Goal: Transaction & Acquisition: Purchase product/service

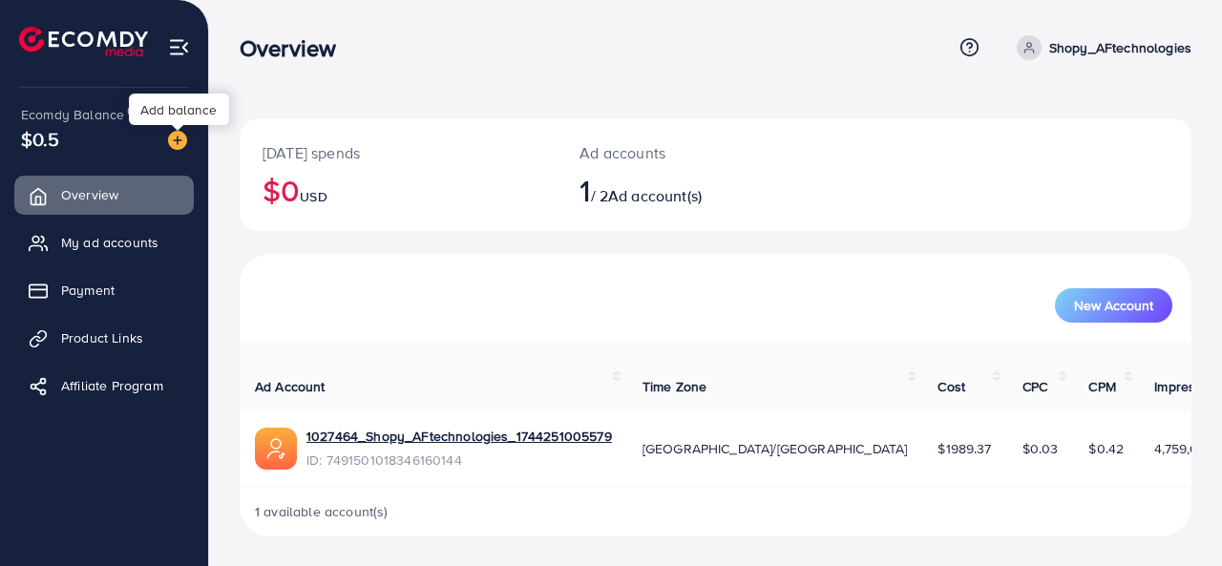
click at [183, 146] on img at bounding box center [177, 140] width 19 height 19
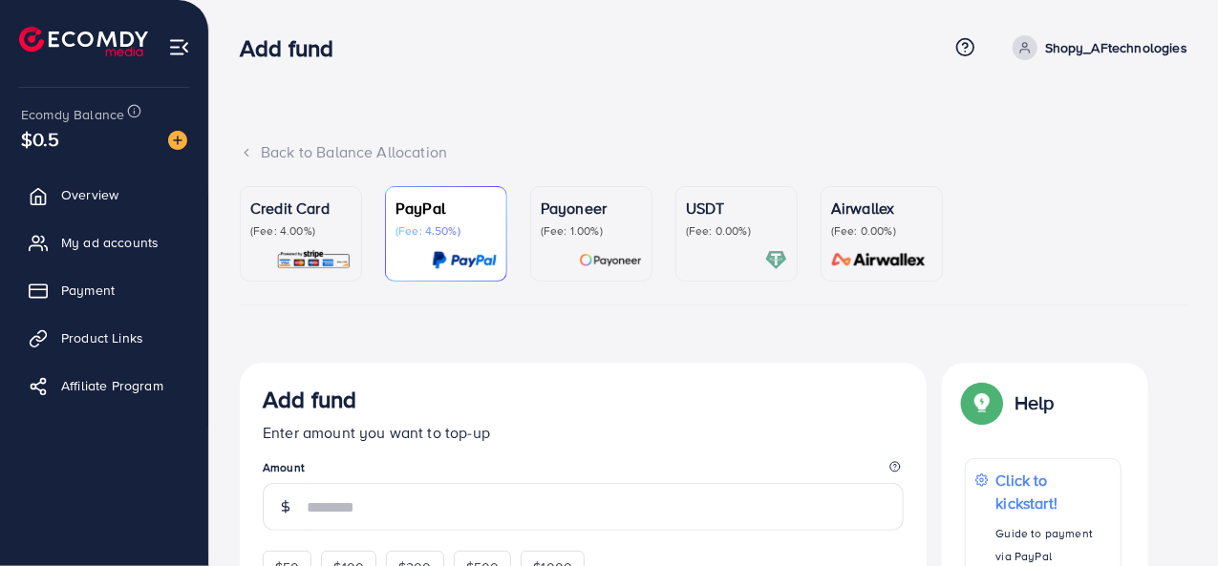
click at [184, 142] on img at bounding box center [177, 140] width 19 height 19
click at [178, 138] on img at bounding box center [177, 140] width 19 height 19
click at [290, 231] on p "(Fee: 4.00%)" at bounding box center [300, 230] width 101 height 15
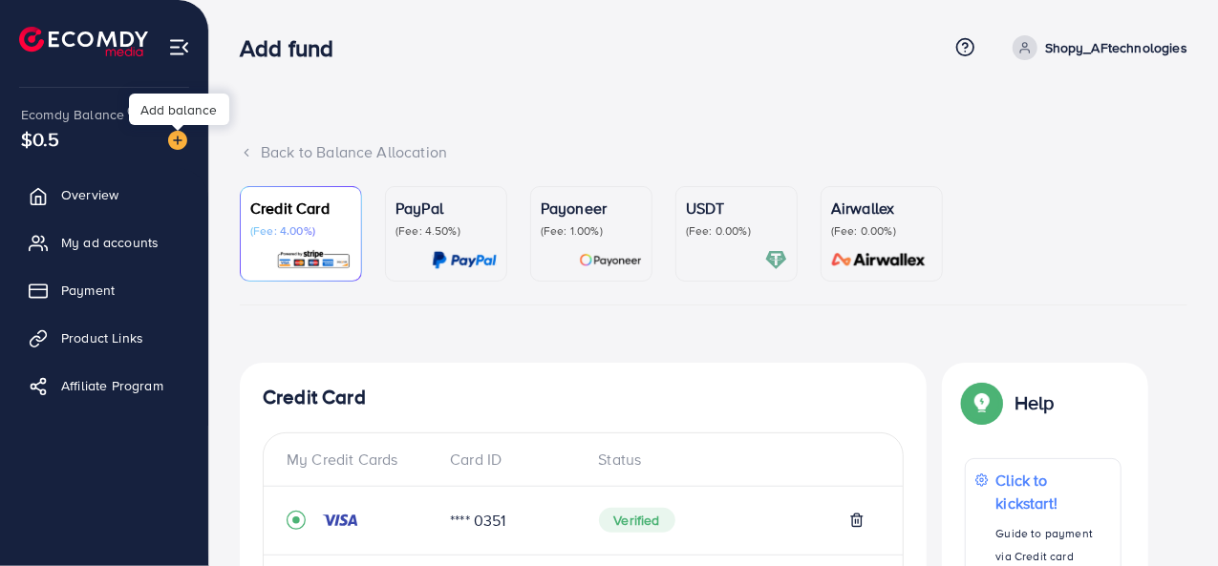
click at [175, 142] on img at bounding box center [177, 140] width 19 height 19
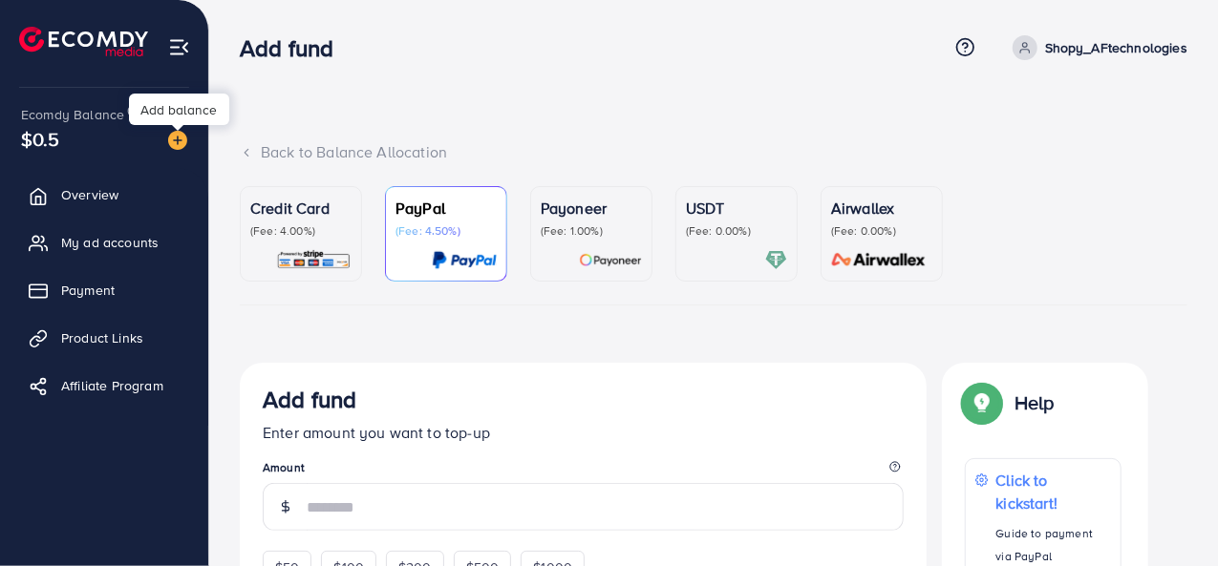
click at [175, 142] on img at bounding box center [177, 140] width 19 height 19
click at [172, 141] on img at bounding box center [177, 140] width 19 height 19
click at [95, 129] on div "$0.5" at bounding box center [104, 139] width 166 height 28
click at [86, 150] on div "$0.5" at bounding box center [104, 139] width 166 height 28
click at [63, 232] on link "My ad accounts" at bounding box center [104, 242] width 180 height 38
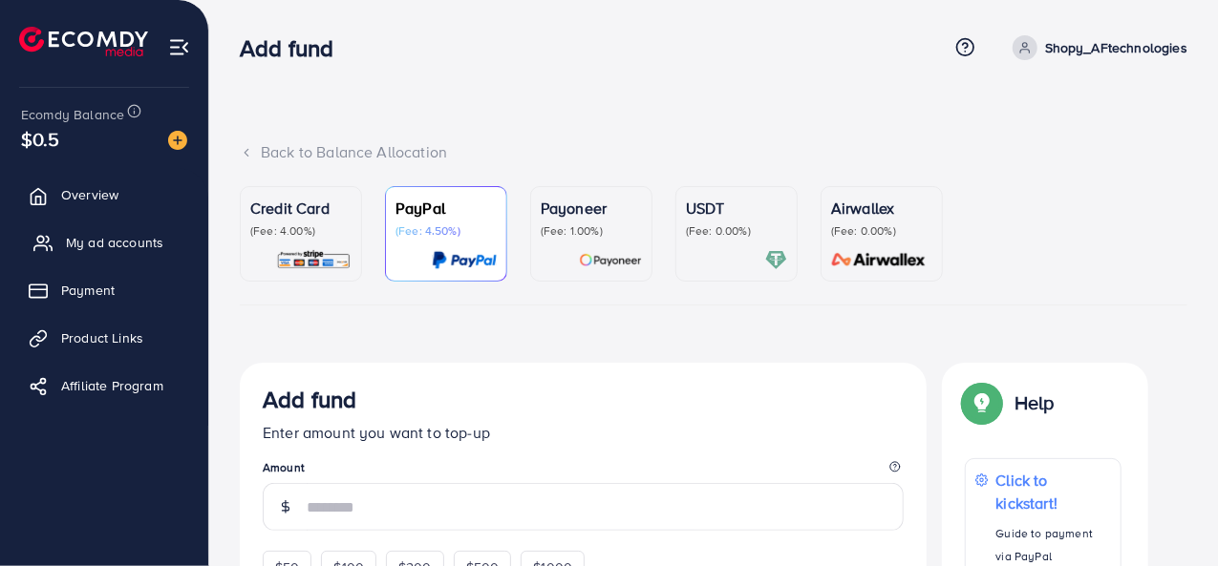
click at [63, 232] on link "My ad accounts" at bounding box center [104, 242] width 180 height 38
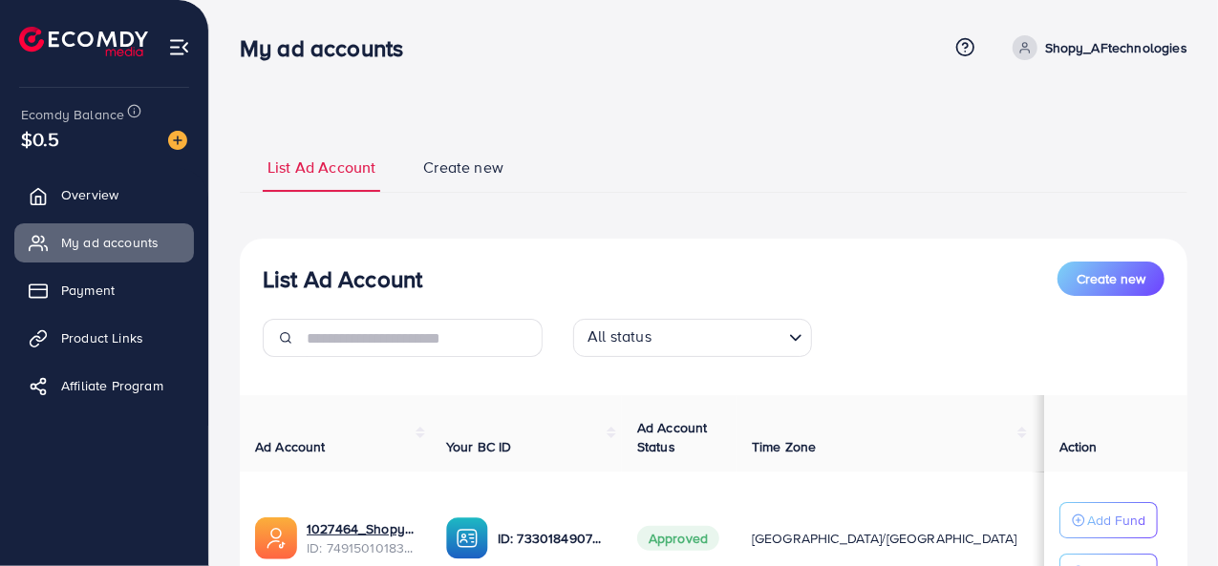
click at [81, 140] on div "$0.5" at bounding box center [104, 139] width 166 height 28
click at [49, 145] on span "$0.5" at bounding box center [40, 139] width 39 height 28
click at [174, 140] on img at bounding box center [177, 140] width 19 height 19
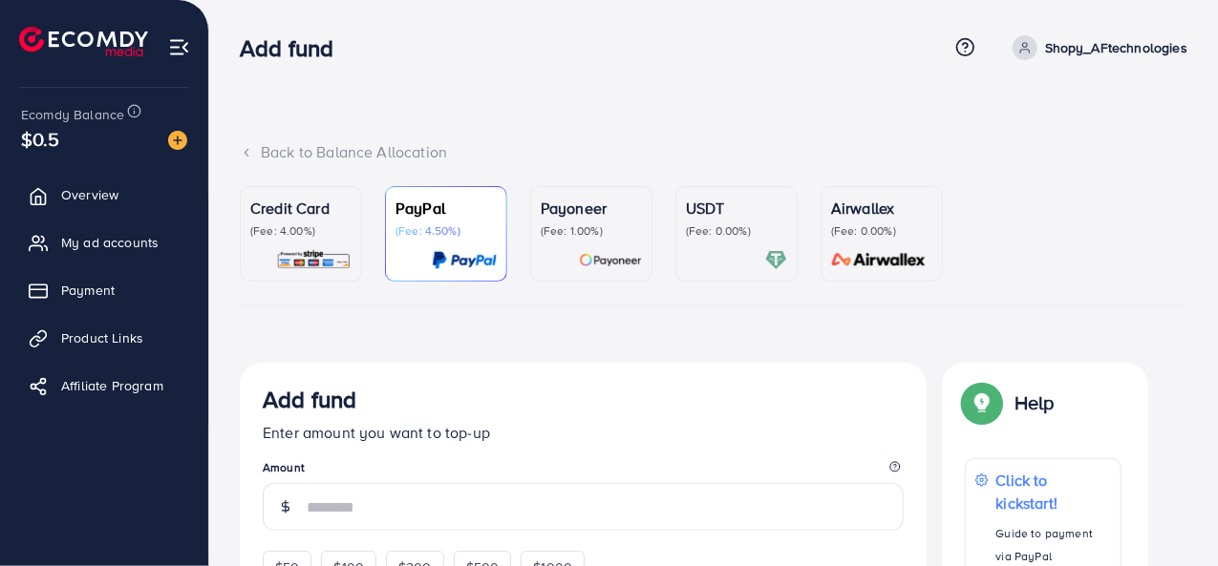
click at [286, 232] on p "(Fee: 4.00%)" at bounding box center [300, 230] width 101 height 15
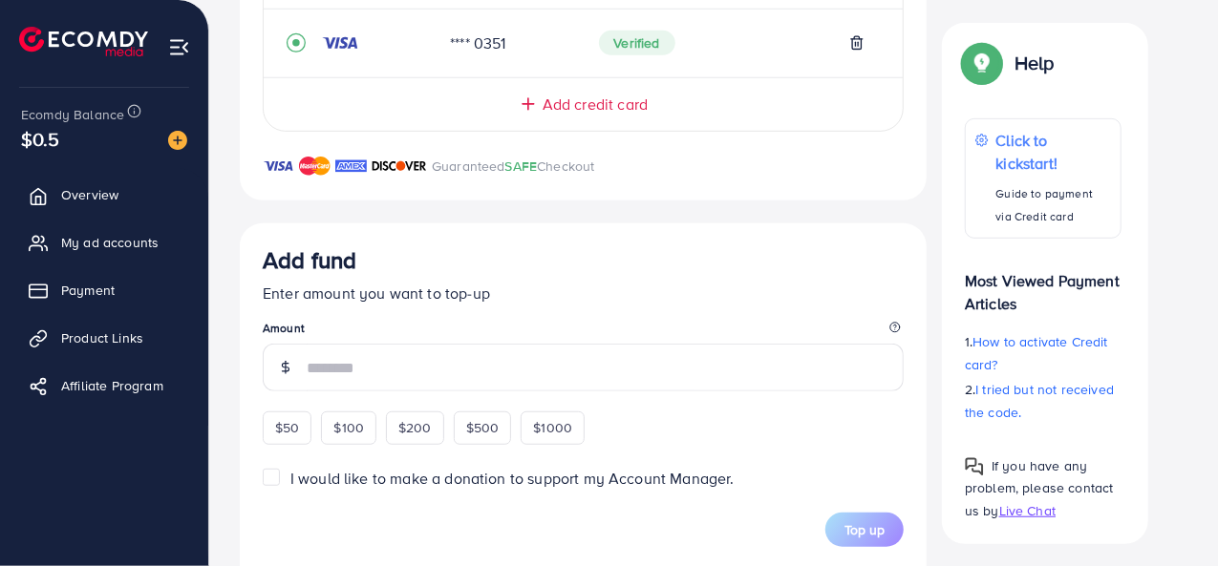
scroll to position [668, 0]
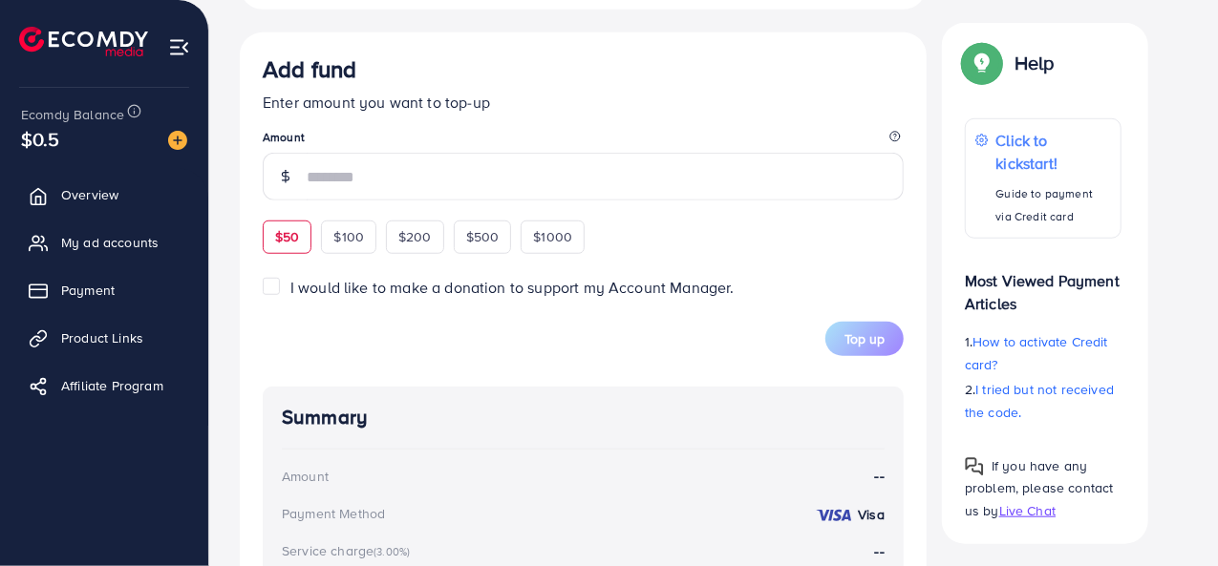
click at [294, 242] on span "$50" at bounding box center [287, 236] width 24 height 19
type input "**"
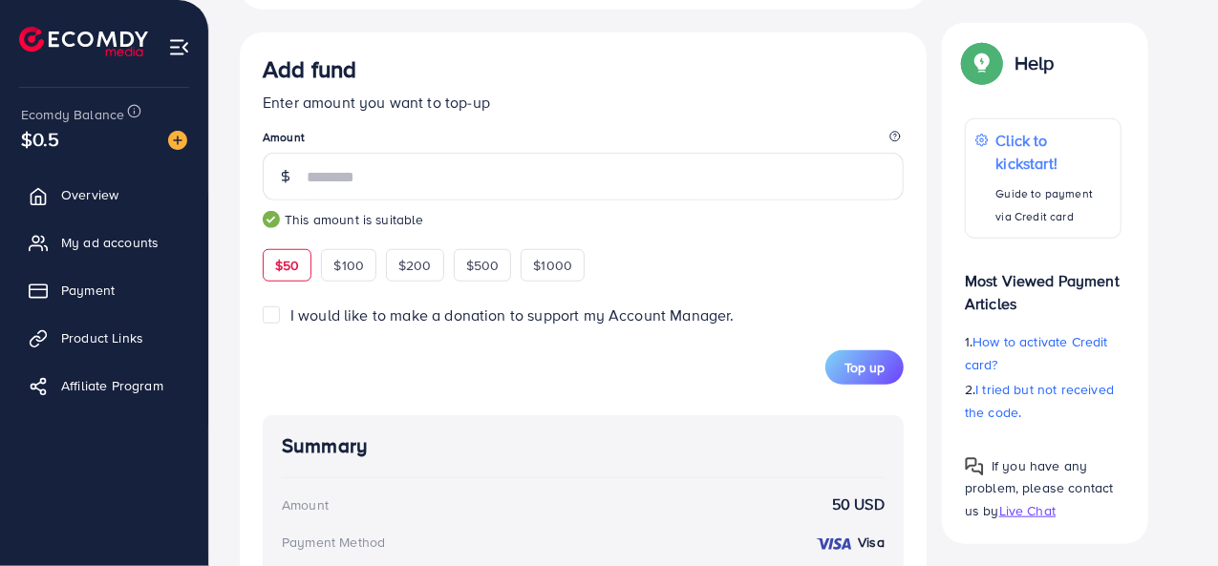
click at [588, 358] on div "Top up" at bounding box center [583, 367] width 641 height 34
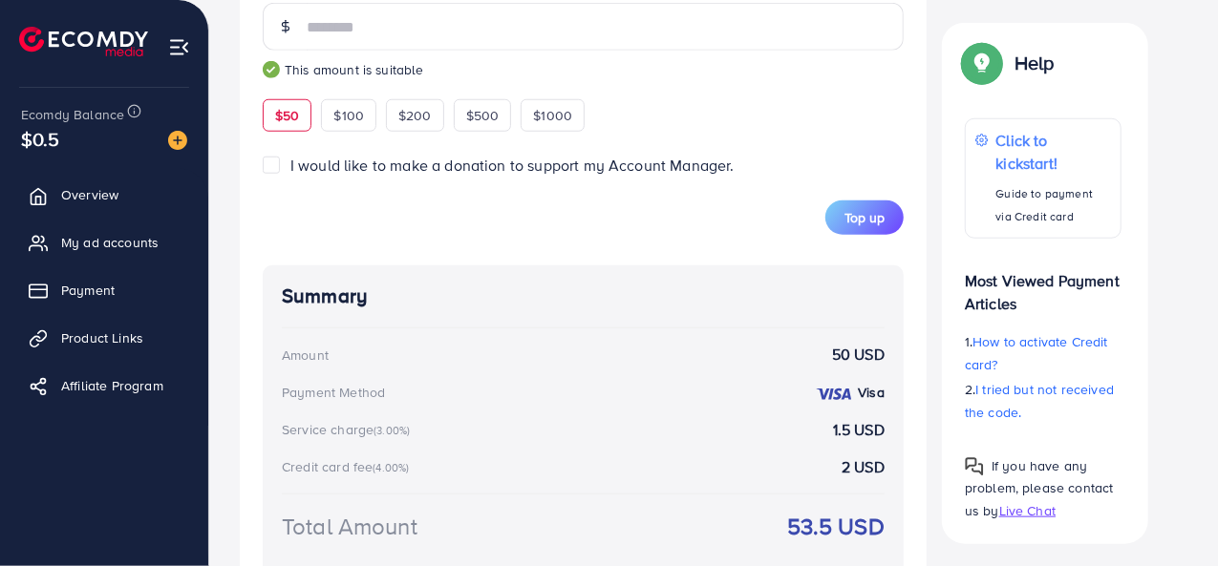
scroll to position [910, 0]
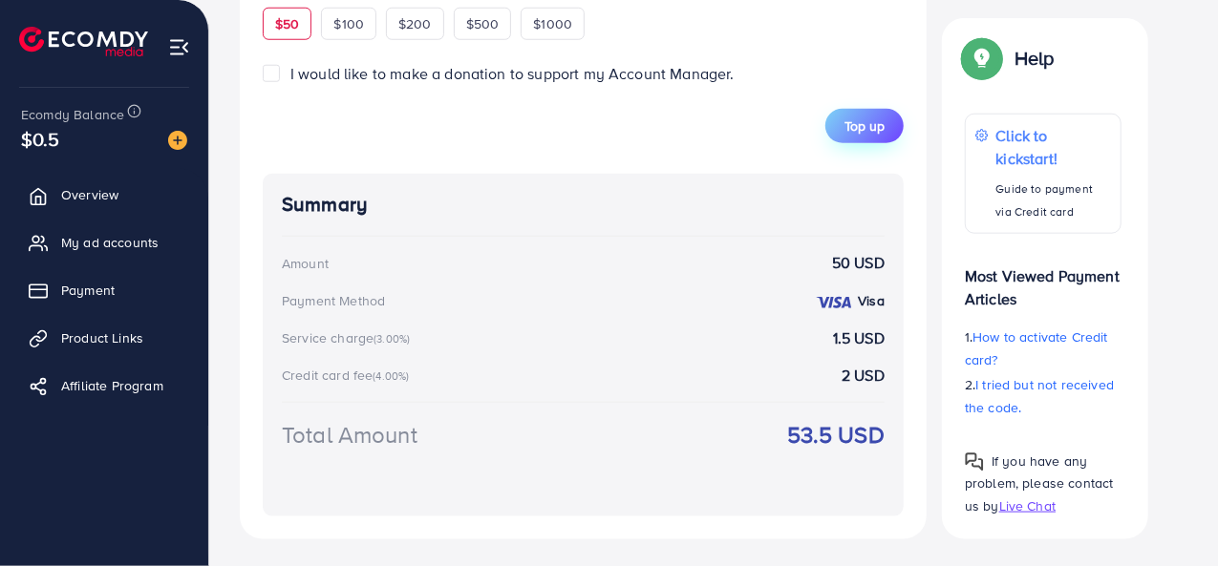
click at [861, 133] on button "Top up" at bounding box center [864, 126] width 78 height 34
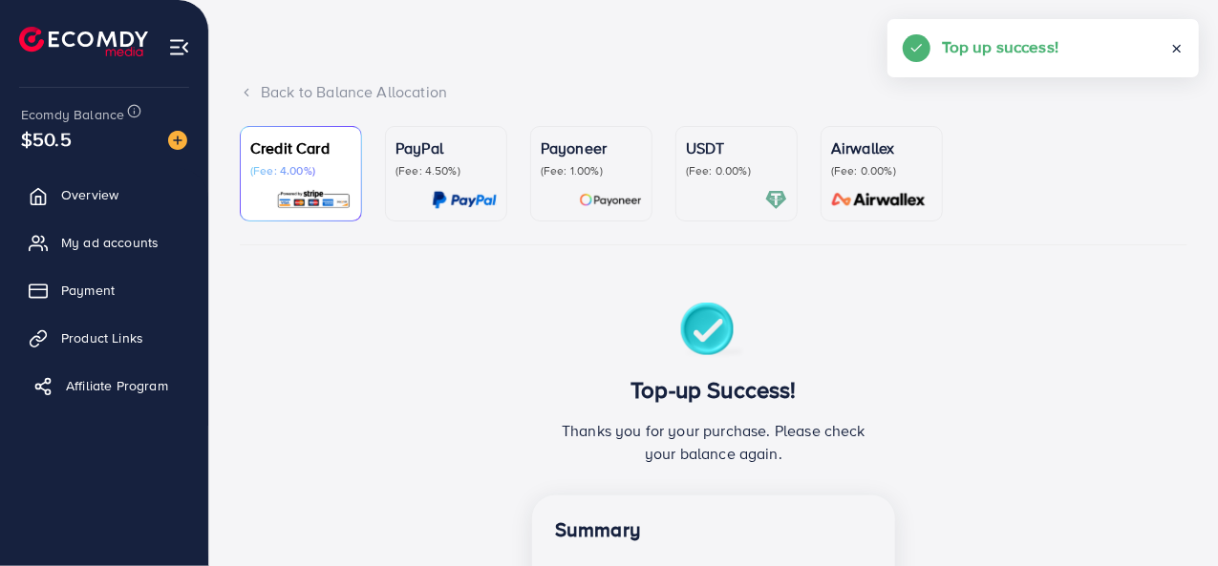
scroll to position [0, 0]
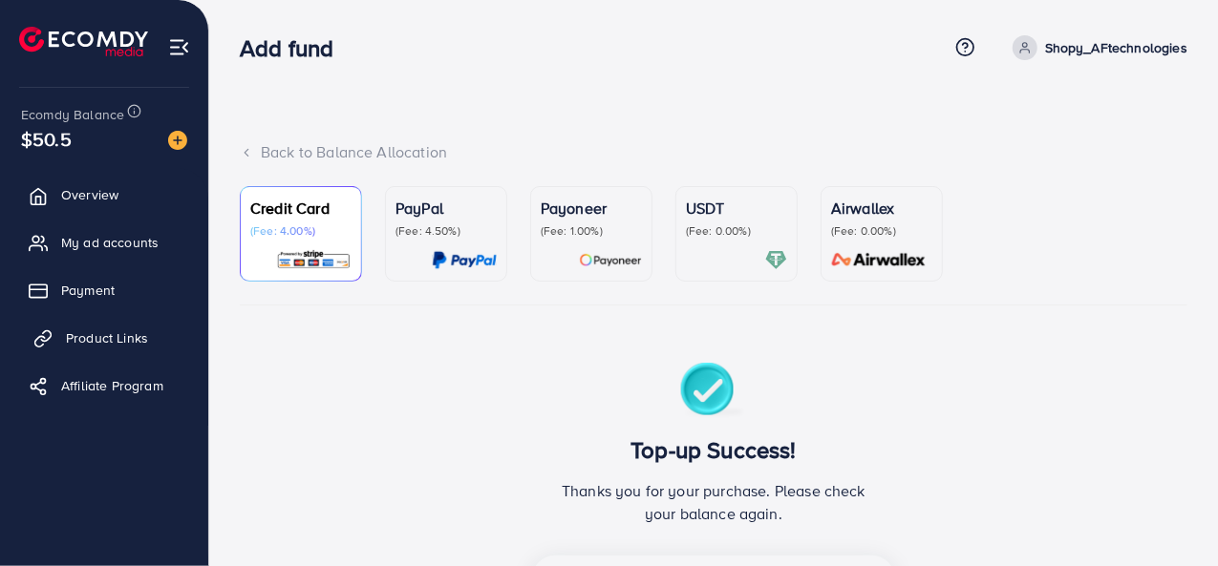
click at [112, 342] on span "Product Links" at bounding box center [107, 337] width 82 height 19
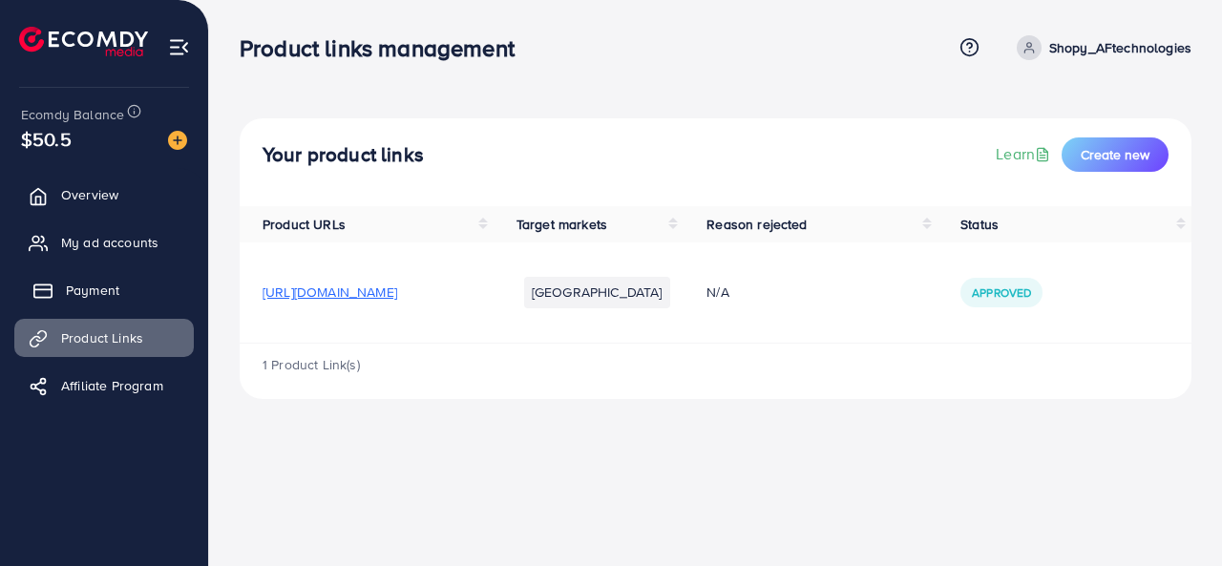
click at [95, 286] on span "Payment" at bounding box center [92, 290] width 53 height 19
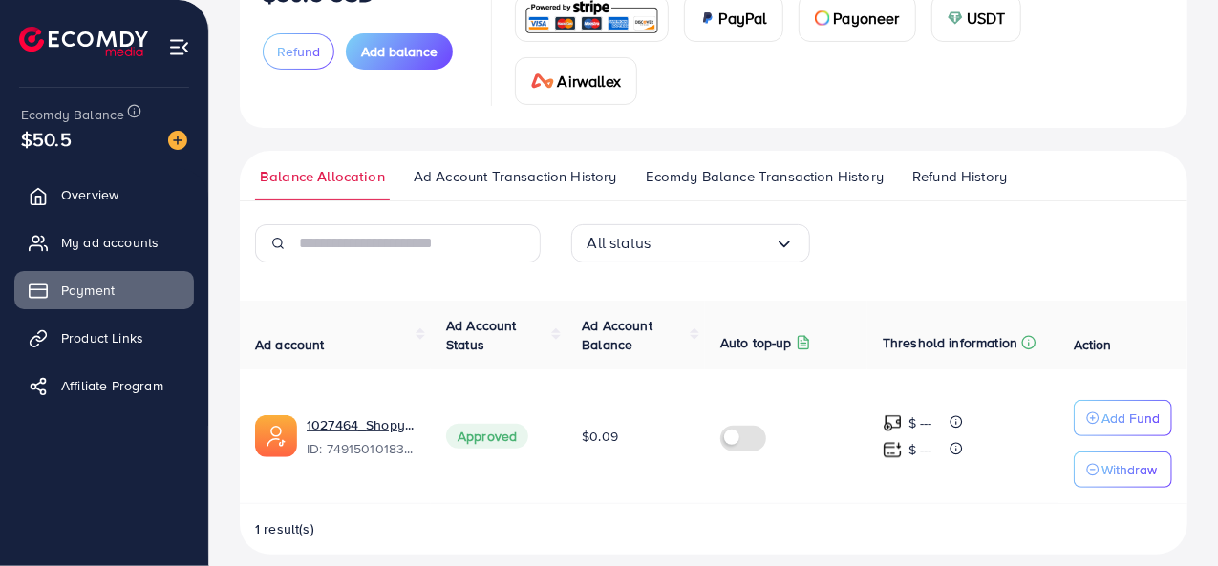
scroll to position [201, 0]
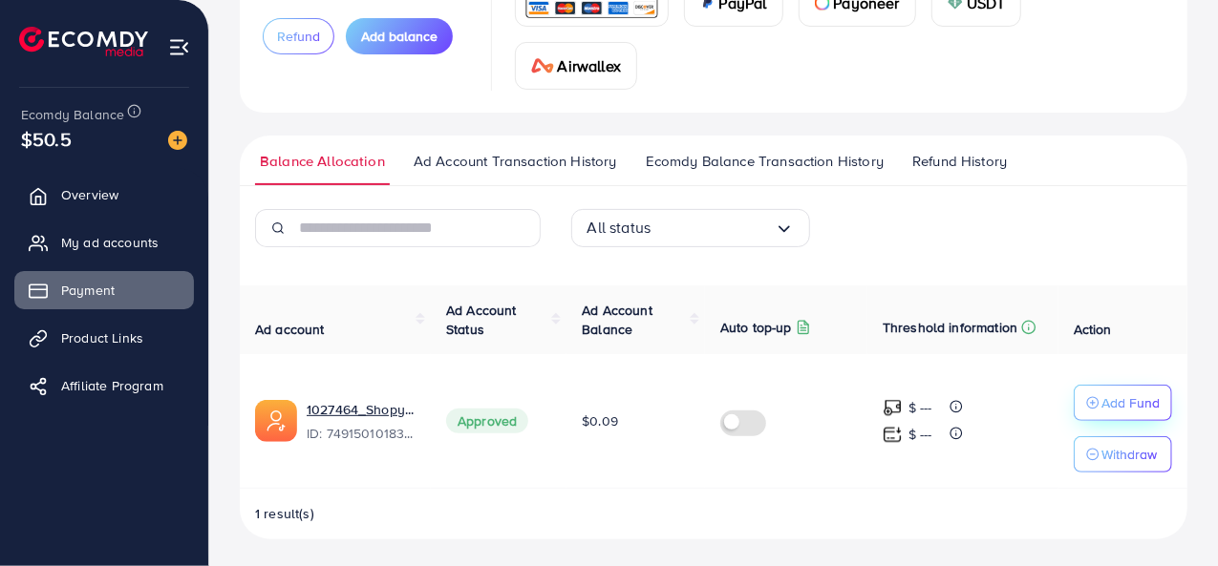
click at [1112, 396] on p "Add Fund" at bounding box center [1130, 403] width 58 height 23
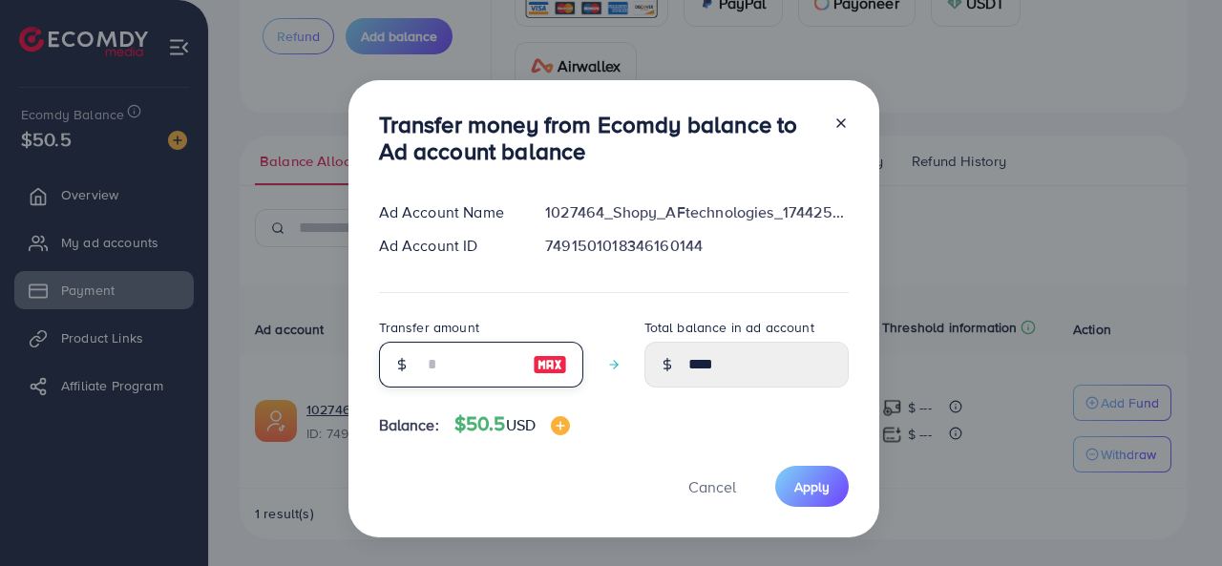
click at [481, 359] on input "number" at bounding box center [470, 365] width 95 height 46
type input "*"
type input "****"
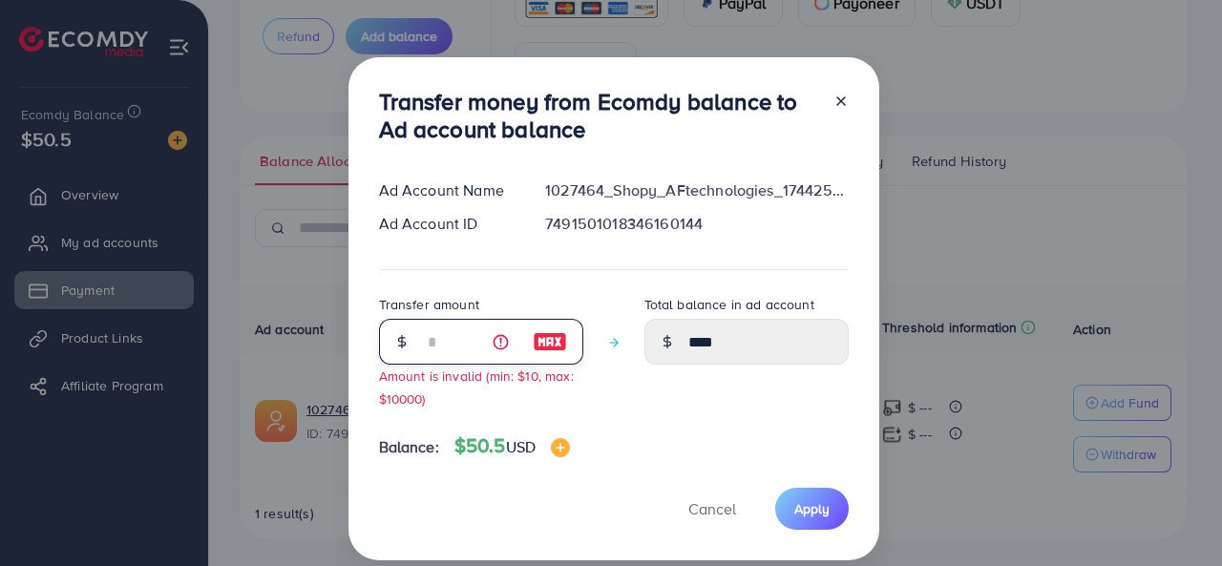
type input "**"
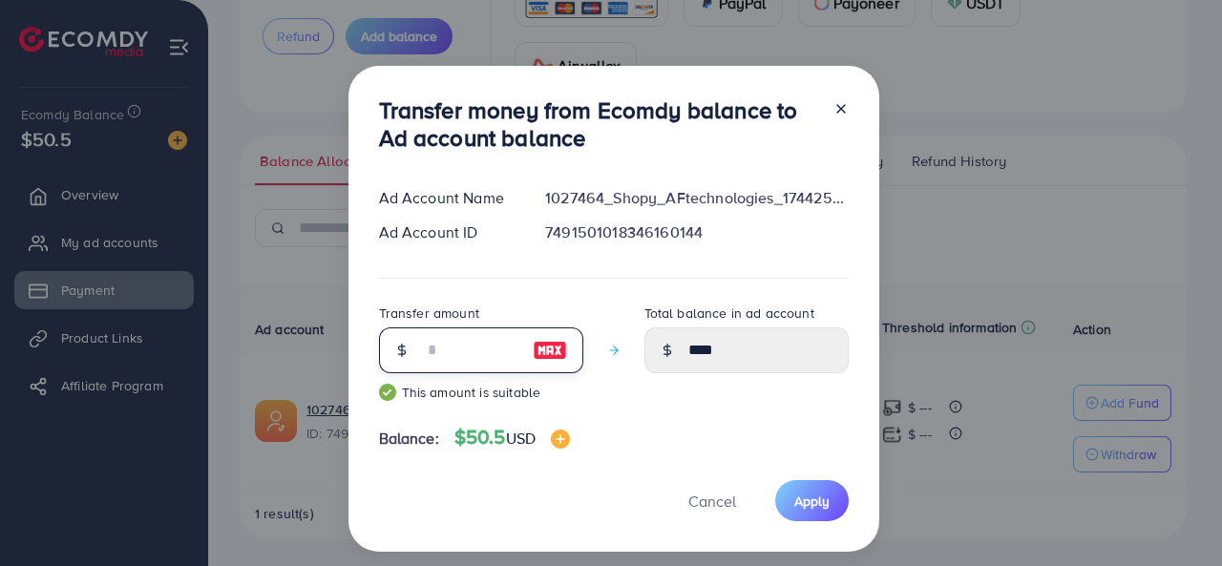
type input "*****"
type input "**"
click at [791, 507] on button "Apply" at bounding box center [812, 500] width 74 height 41
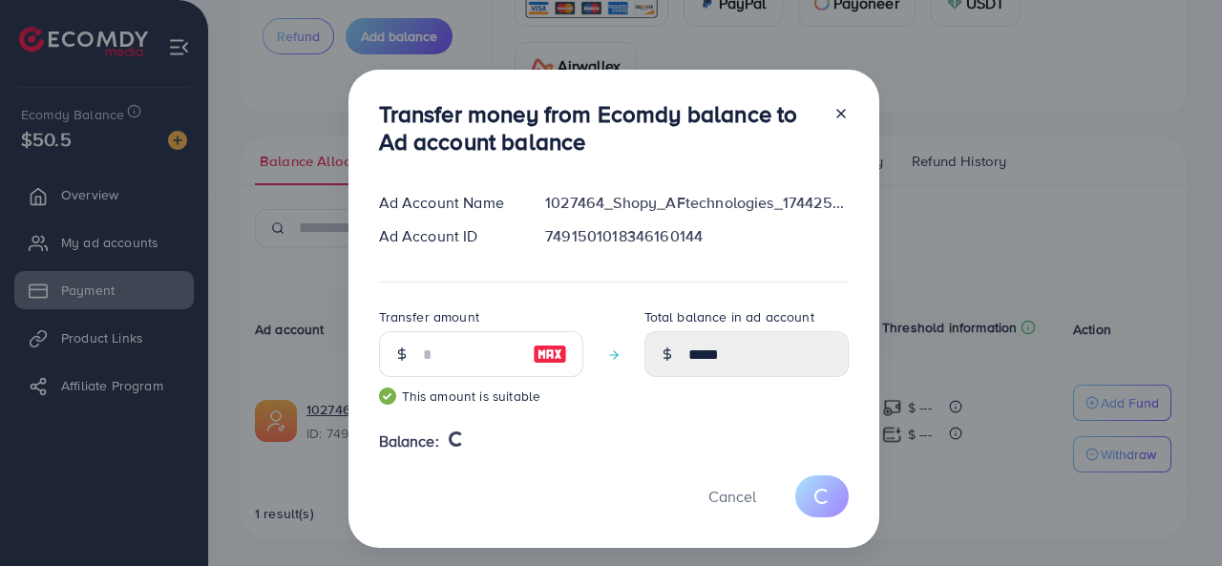
type input "****"
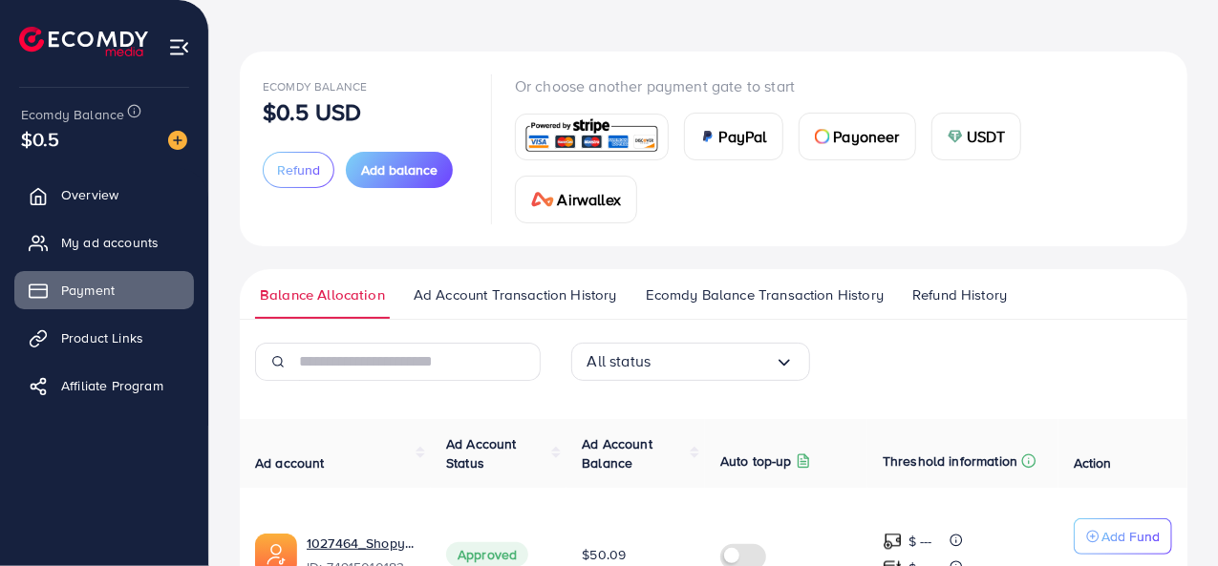
scroll to position [0, 0]
